Goal: Find specific page/section: Find specific page/section

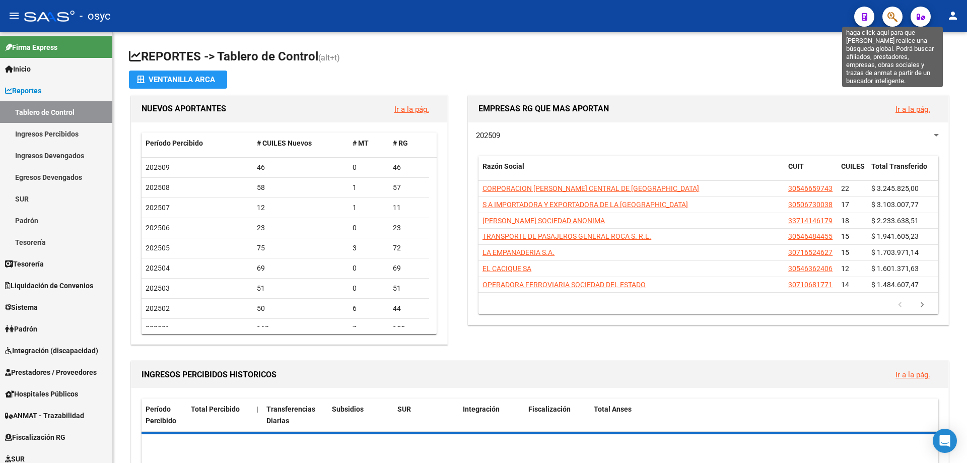
click at [888, 17] on icon "button" at bounding box center [893, 17] width 10 height 12
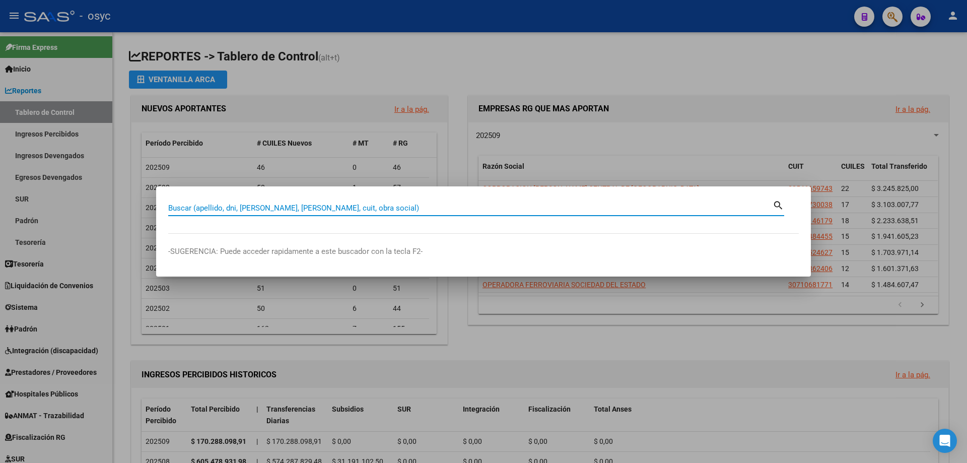
click at [276, 205] on input "Buscar (apellido, dni, cuil, nro traspaso, cuit, obra social)" at bounding box center [470, 207] width 604 height 9
type input "30910979"
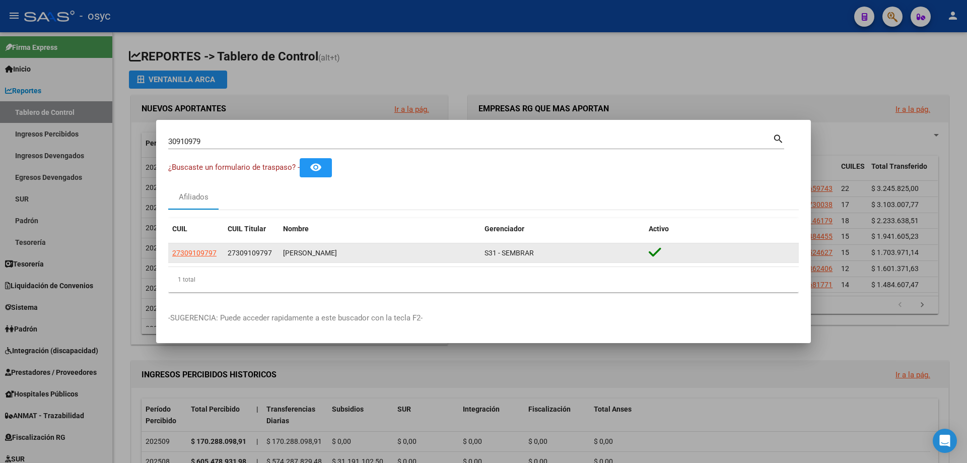
drag, startPoint x: 284, startPoint y: 253, endPoint x: 367, endPoint y: 252, distance: 83.1
click at [367, 252] on div "ALEJO CLAUDIA YANINA" at bounding box center [379, 253] width 193 height 12
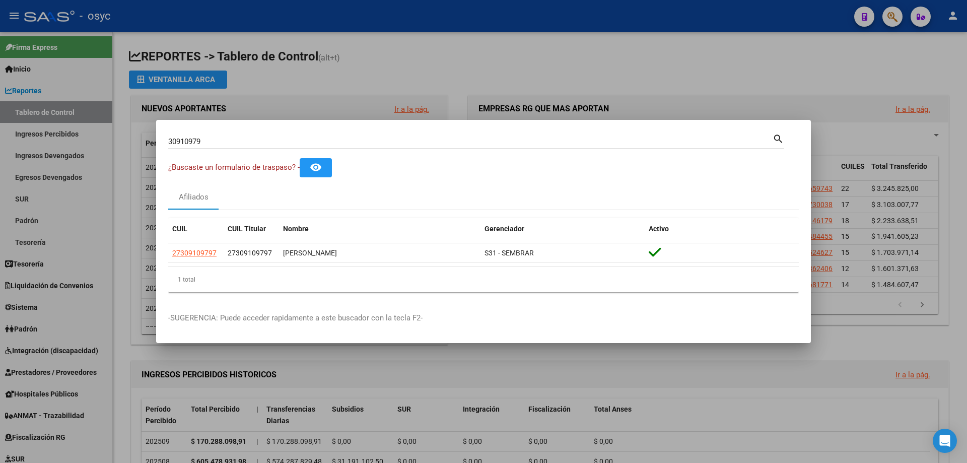
copy div "ALEJO CLAUDIA YANINA"
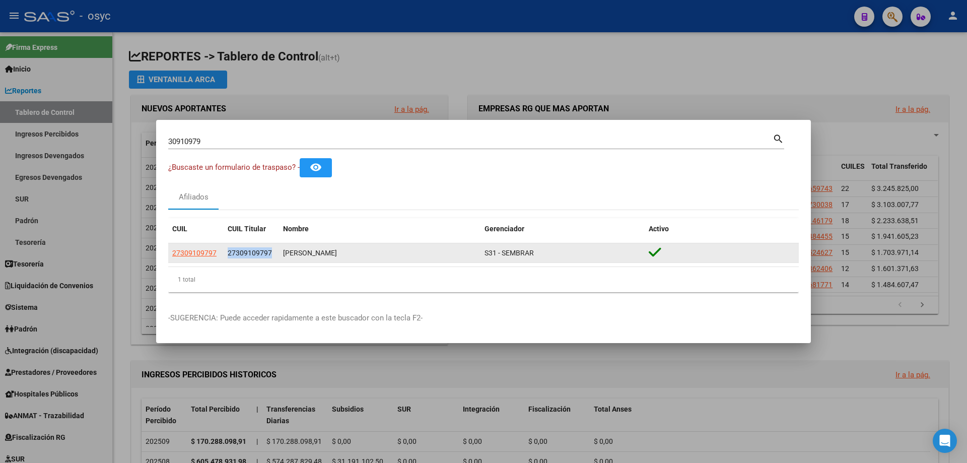
drag, startPoint x: 227, startPoint y: 254, endPoint x: 280, endPoint y: 254, distance: 52.9
click at [280, 254] on div "27309109797 27309109797 ALEJO CLAUDIA YANINA S31 - SEMBRAR" at bounding box center [483, 253] width 631 height 20
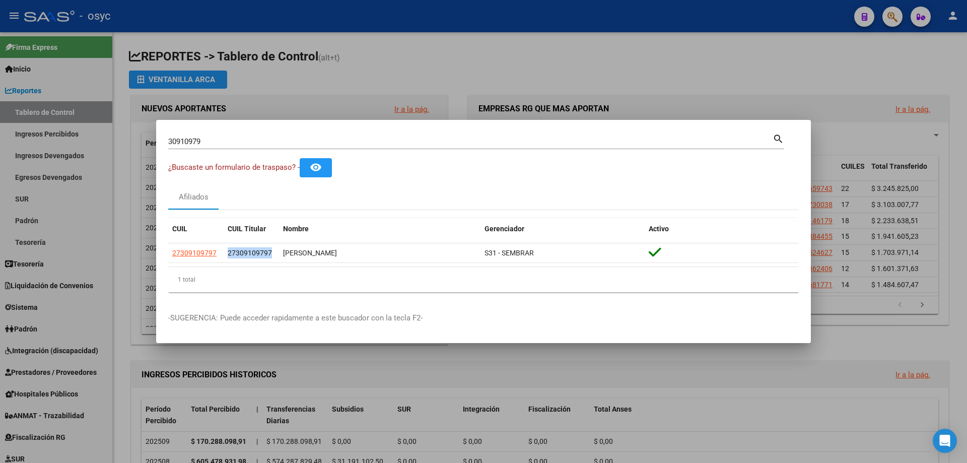
copy span "27309109797"
